Goal: Check status: Check status

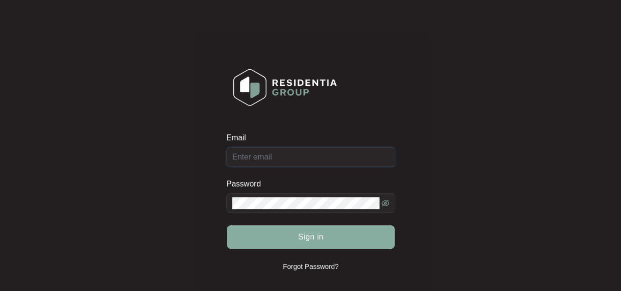
type input "[EMAIL_ADDRESS][DOMAIN_NAME]"
click at [328, 231] on button "Sign in" at bounding box center [311, 237] width 168 height 24
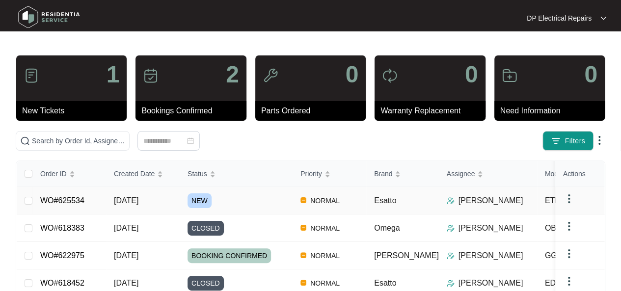
click at [353, 206] on td "NORMAL" at bounding box center [329, 200] width 74 height 27
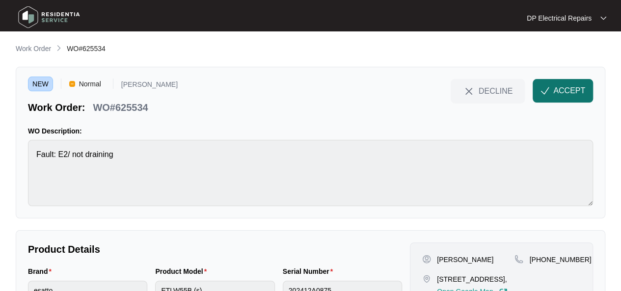
click at [558, 96] on span "ACCEPT" at bounding box center [569, 91] width 32 height 12
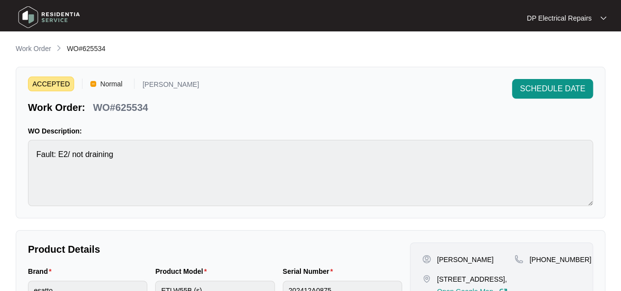
click at [102, 50] on span "WO#625534" at bounding box center [86, 49] width 39 height 8
copy span "625534"
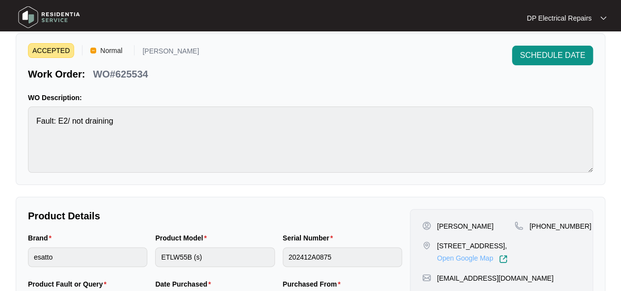
scroll to position [49, 0]
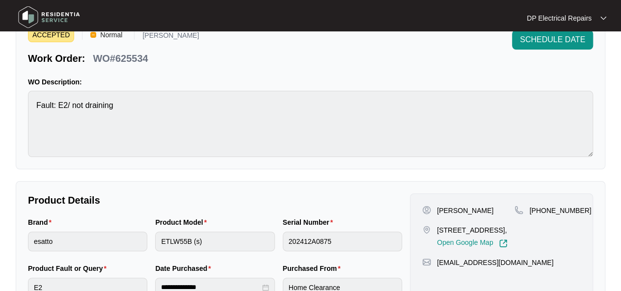
drag, startPoint x: 436, startPoint y: 228, endPoint x: 493, endPoint y: 235, distance: 57.4
click at [493, 235] on p "[STREET_ADDRESS]," at bounding box center [472, 230] width 71 height 10
copy p "[STREET_ADDRESS]"
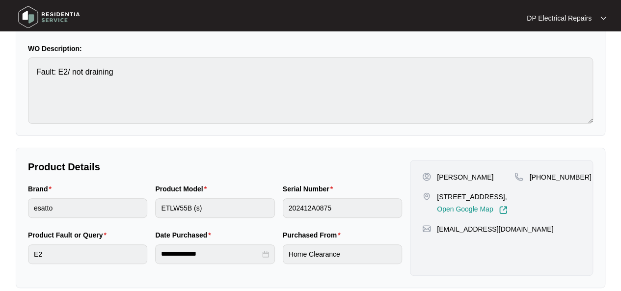
scroll to position [147, 0]
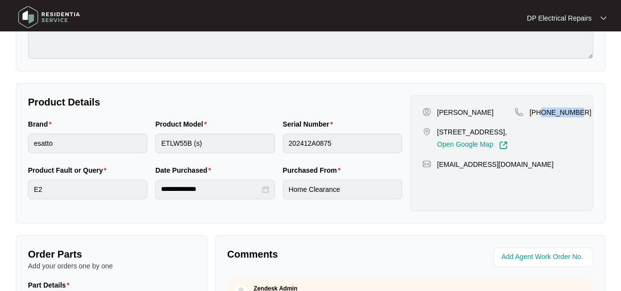
drag, startPoint x: 541, startPoint y: 110, endPoint x: 576, endPoint y: 109, distance: 35.3
click at [576, 109] on div "[PHONE_NUMBER]" at bounding box center [547, 112] width 66 height 10
copy p "410657491"
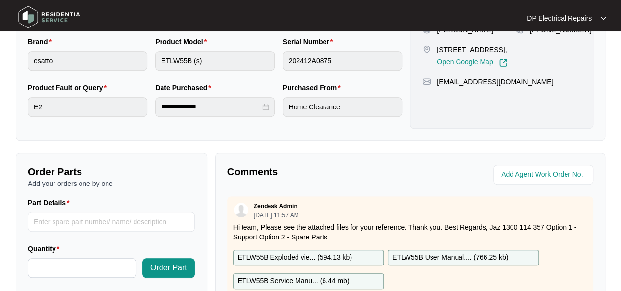
scroll to position [245, 0]
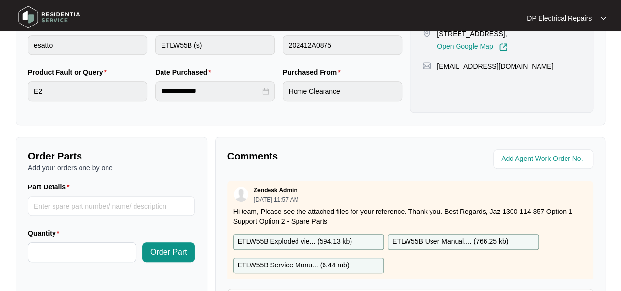
click at [181, 112] on div "**********" at bounding box center [310, 55] width 589 height 140
